Goal: Find specific page/section: Find specific page/section

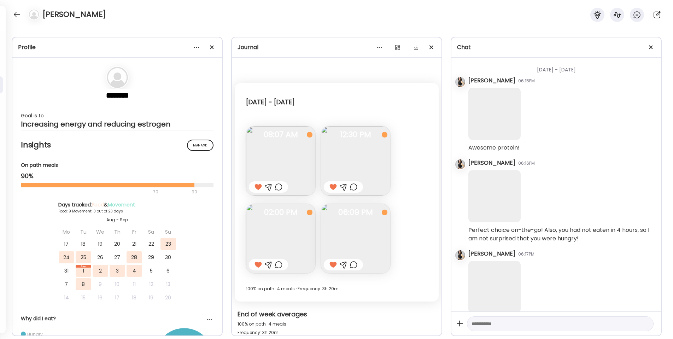
scroll to position [1069, 0]
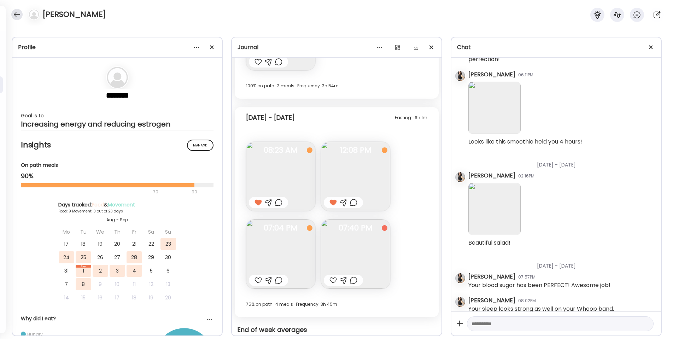
click at [16, 16] on div at bounding box center [16, 14] width 11 height 11
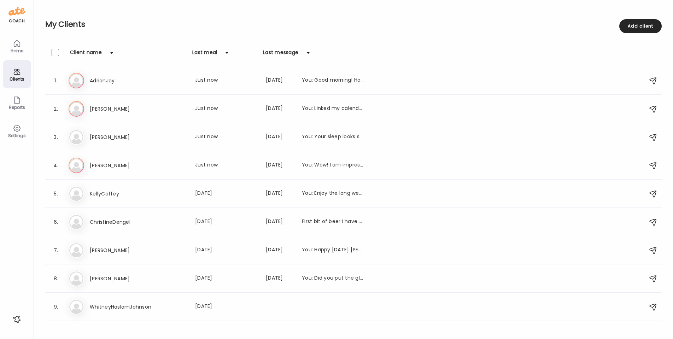
click at [17, 78] on div "Clients" at bounding box center [16, 79] width 25 height 5
click at [99, 77] on h3 "AdrianJay" at bounding box center [121, 80] width 62 height 8
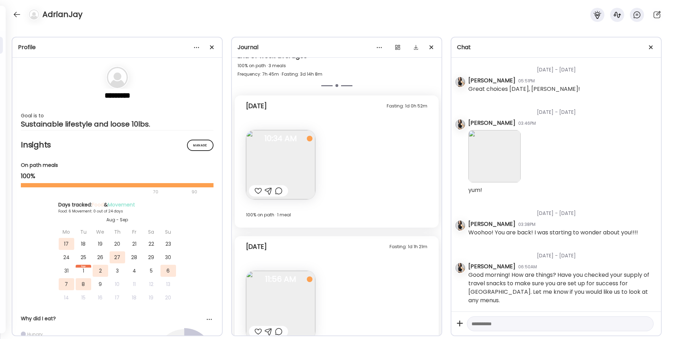
scroll to position [3758, 0]
click at [258, 190] on div at bounding box center [257, 191] width 7 height 8
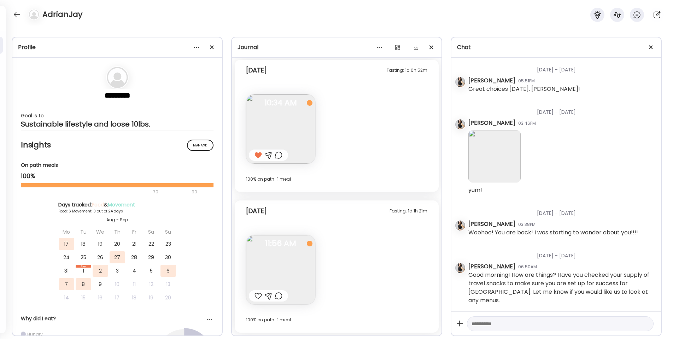
scroll to position [3794, 0]
click at [257, 296] on div at bounding box center [257, 296] width 7 height 8
click at [15, 13] on div at bounding box center [16, 14] width 11 height 11
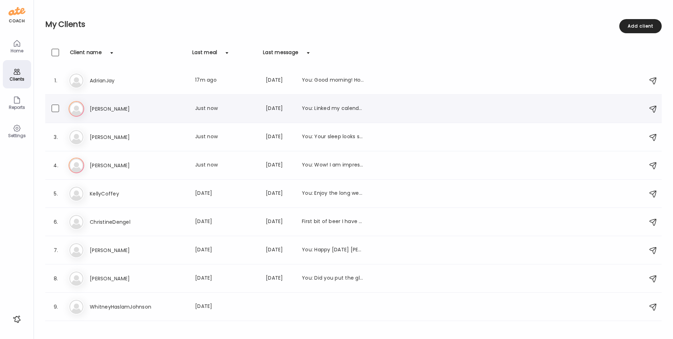
click at [95, 107] on h3 "[PERSON_NAME]" at bounding box center [121, 109] width 62 height 8
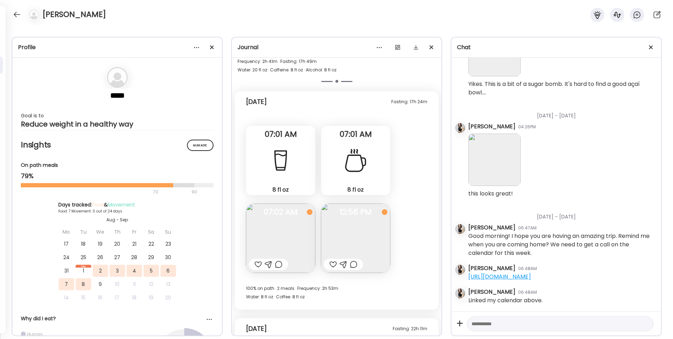
scroll to position [1489, 0]
click at [258, 265] on div at bounding box center [257, 264] width 7 height 8
click at [332, 263] on div at bounding box center [332, 264] width 7 height 8
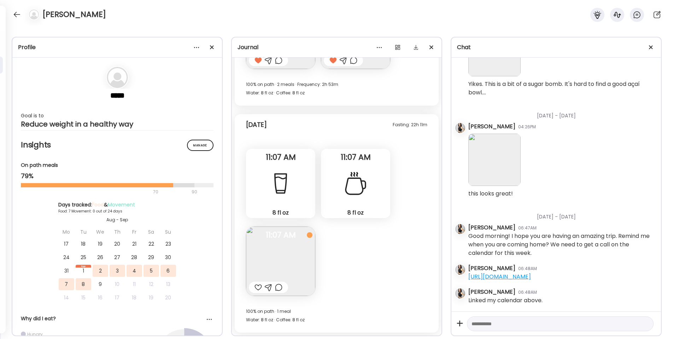
scroll to position [1693, 0]
click at [256, 287] on div at bounding box center [257, 287] width 7 height 8
click at [16, 13] on div at bounding box center [16, 14] width 11 height 11
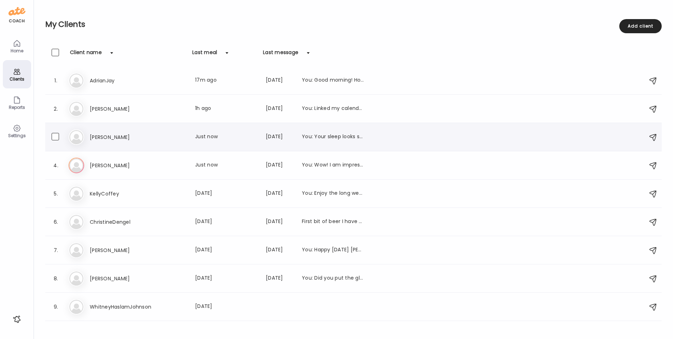
click at [106, 138] on h3 "[PERSON_NAME]" at bounding box center [121, 137] width 62 height 8
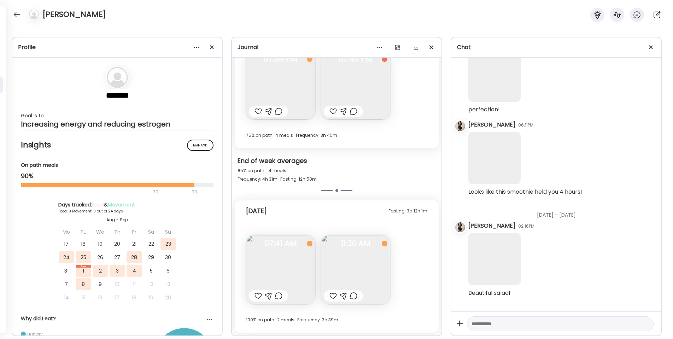
scroll to position [1069, 0]
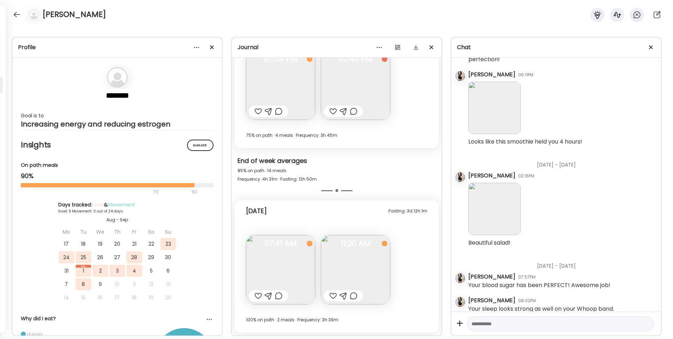
click at [334, 295] on div at bounding box center [332, 296] width 7 height 8
click at [257, 296] on div at bounding box center [257, 296] width 7 height 8
